Goal: Task Accomplishment & Management: Manage account settings

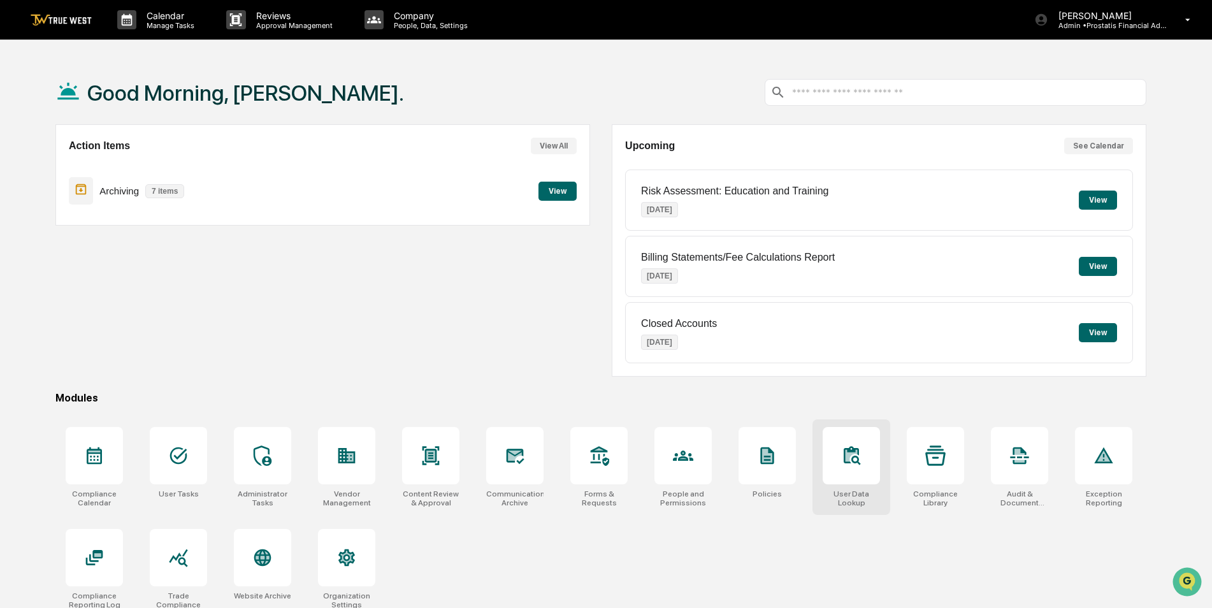
click at [866, 466] on div at bounding box center [851, 455] width 57 height 57
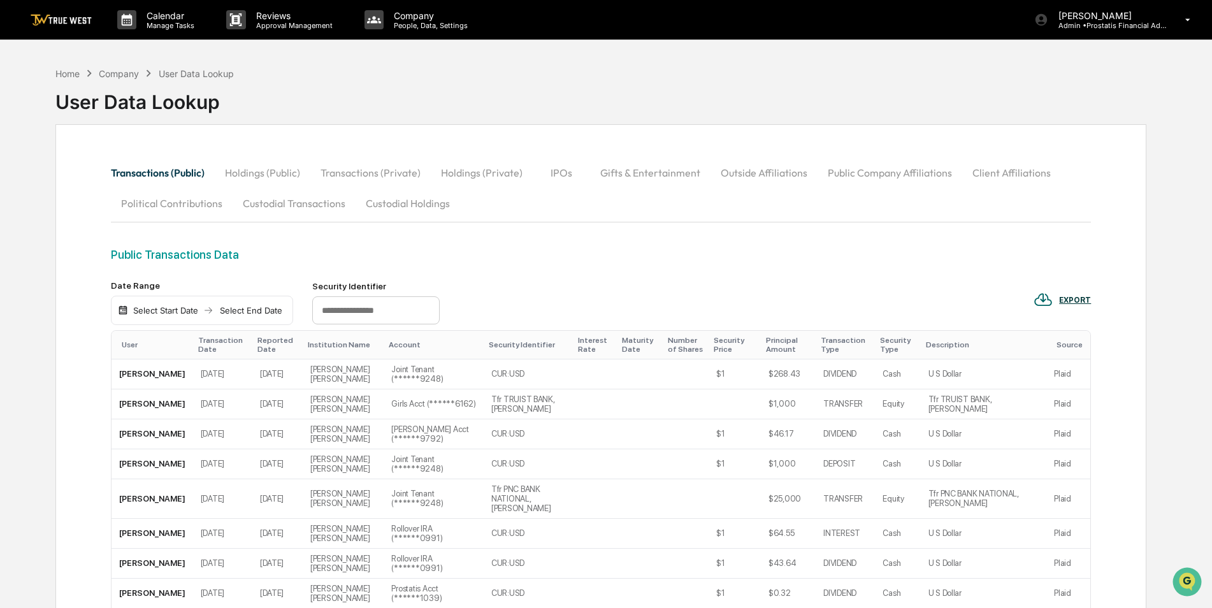
click at [267, 203] on button "Custodial Transactions" at bounding box center [294, 203] width 123 height 31
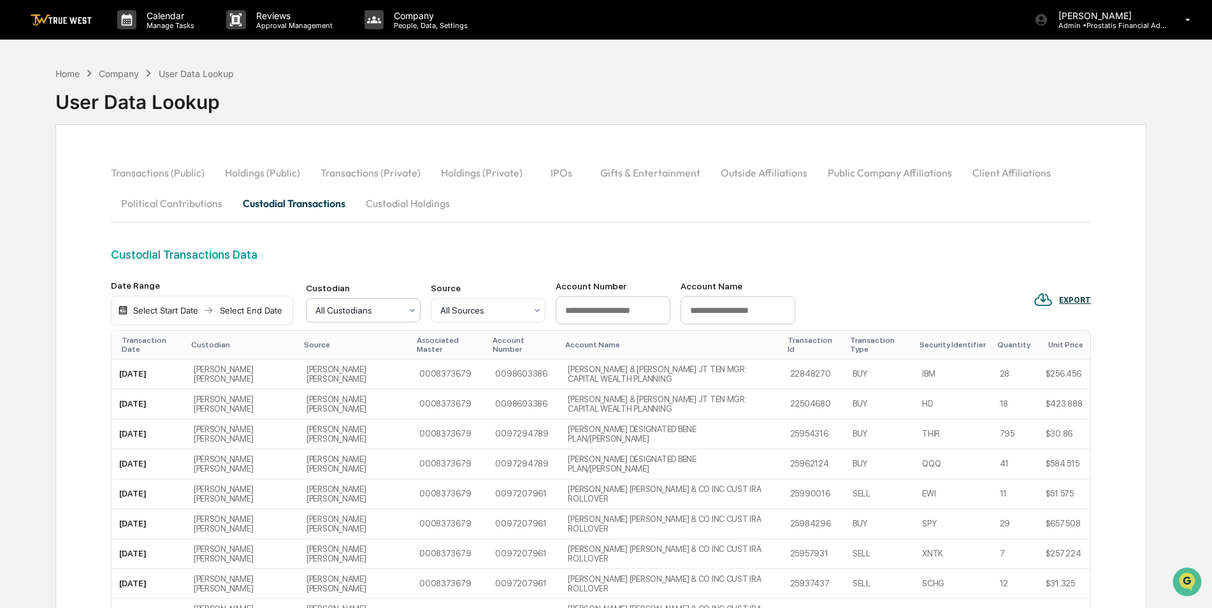
click at [398, 306] on div at bounding box center [358, 310] width 85 height 13
click at [587, 203] on div "Transactions (Public) Holdings (Public) Transactions (Private) Holdings (Privat…" at bounding box center [601, 187] width 981 height 61
click at [1112, 18] on p "[PERSON_NAME]" at bounding box center [1108, 15] width 119 height 11
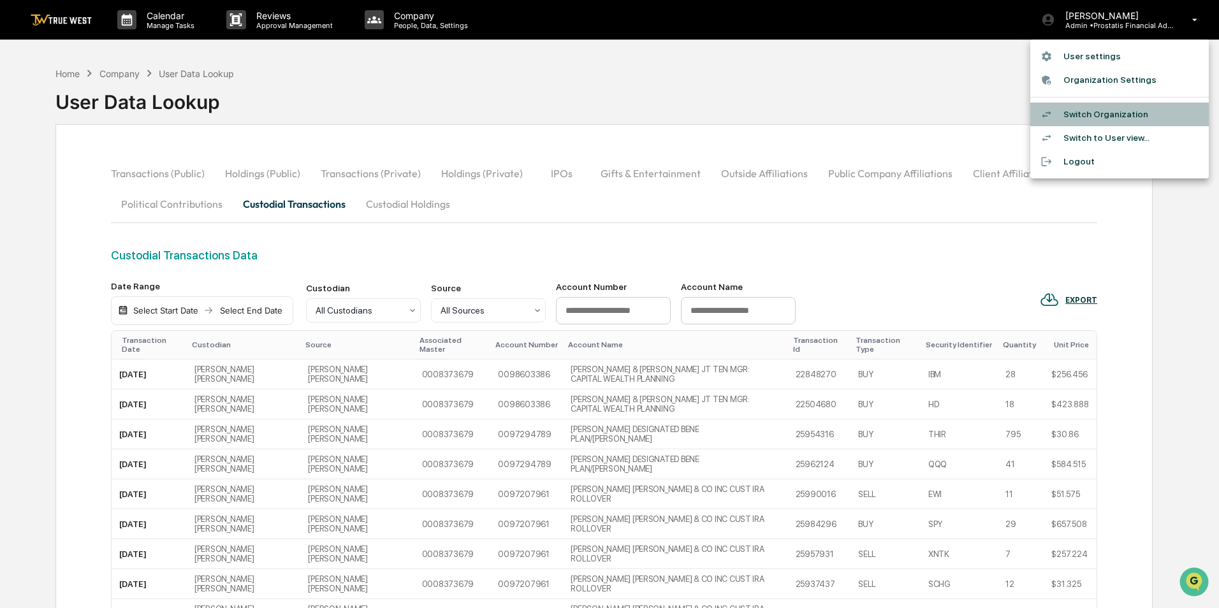
click at [1096, 110] on li "Switch Organization" at bounding box center [1119, 115] width 178 height 24
